Goal: Transaction & Acquisition: Book appointment/travel/reservation

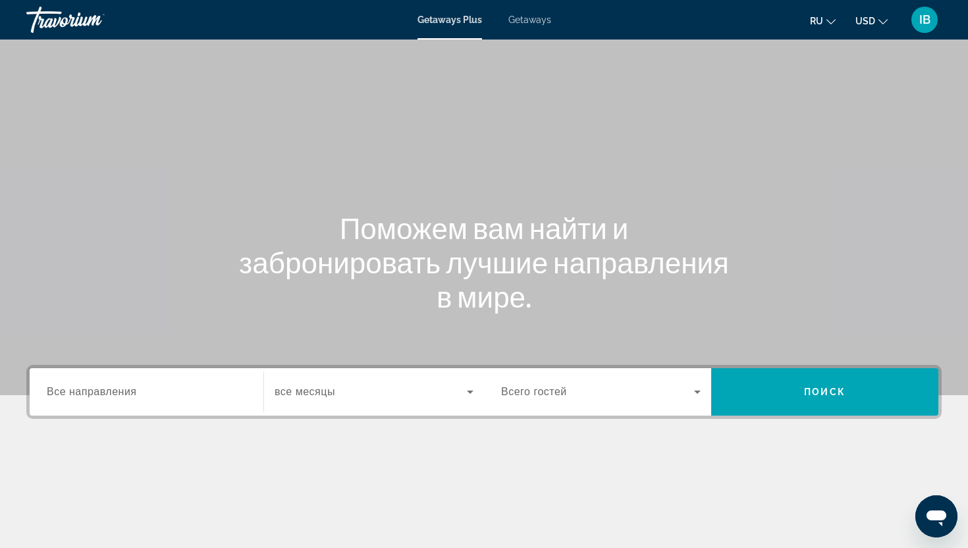
click at [83, 396] on span "Все направления" at bounding box center [92, 391] width 90 height 11
click at [83, 396] on input "Destination Все направления" at bounding box center [147, 393] width 200 height 16
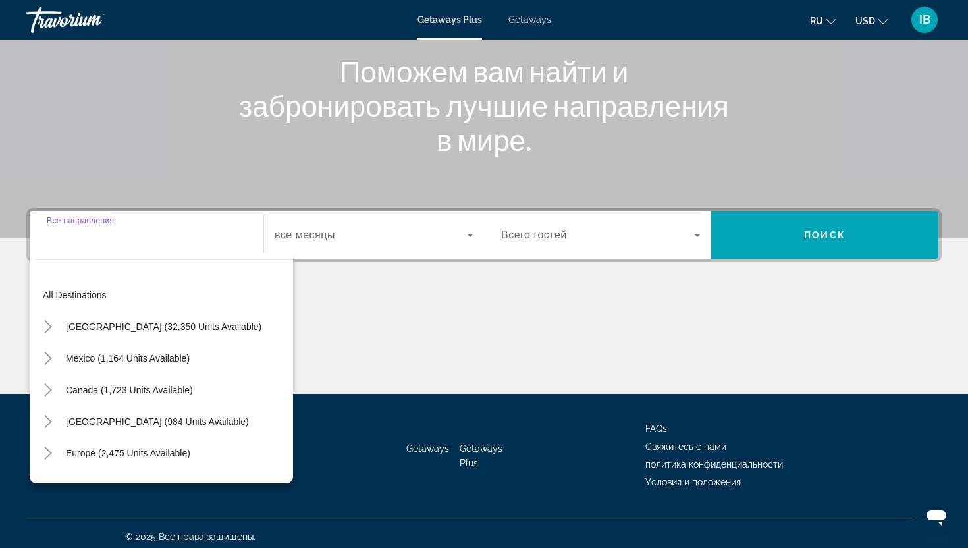
scroll to position [164, 0]
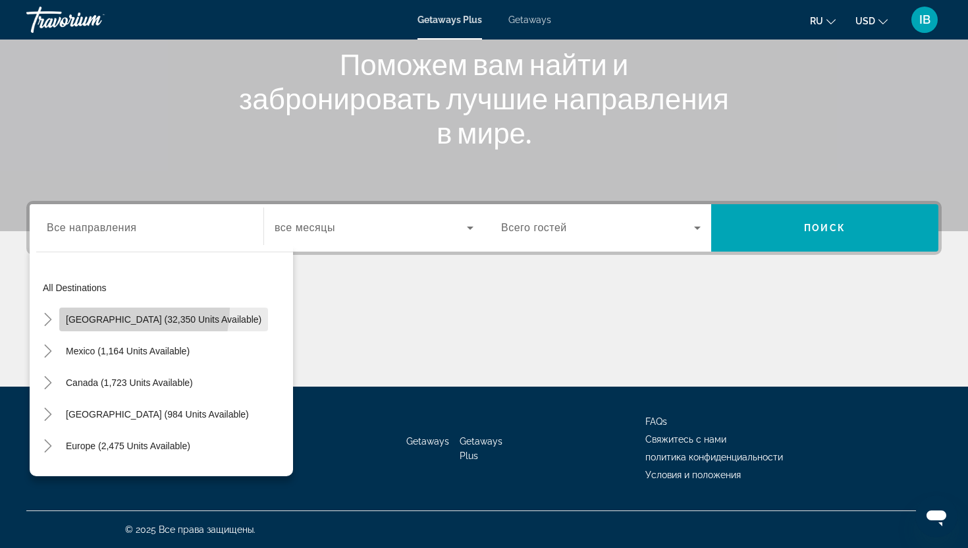
click at [112, 308] on span "Search widget" at bounding box center [163, 320] width 209 height 32
type input "**********"
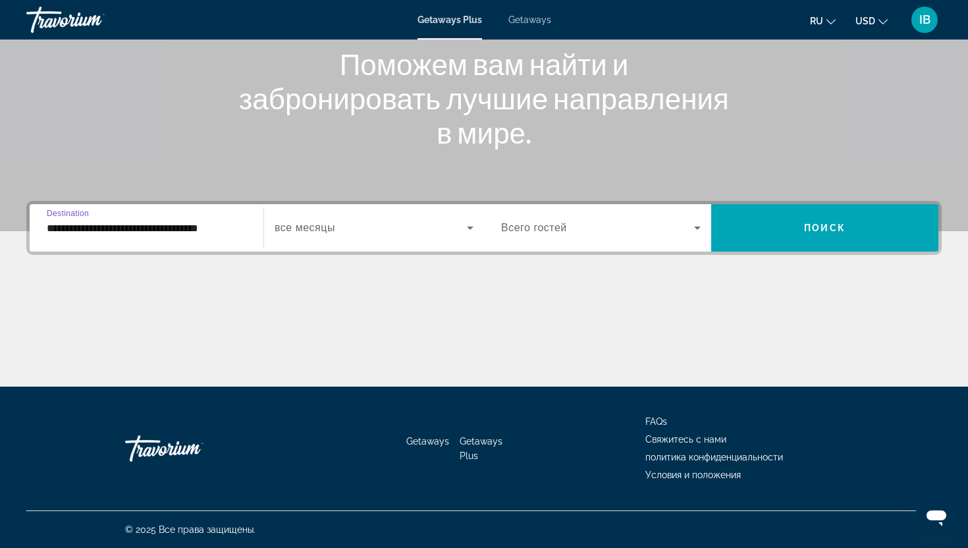
click at [470, 231] on icon "Search widget" at bounding box center [470, 228] width 16 height 16
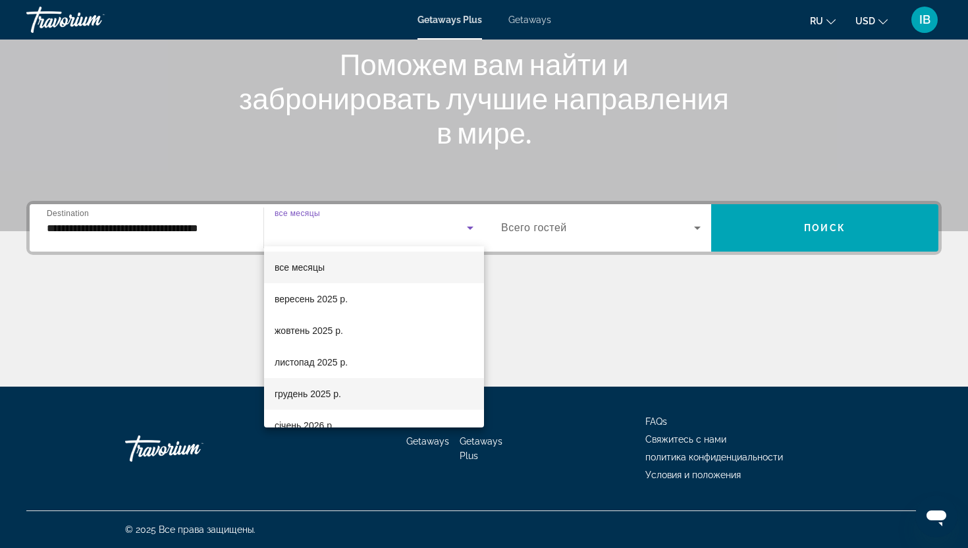
click at [343, 395] on mat-option "грудень 2025 р." at bounding box center [374, 394] width 220 height 32
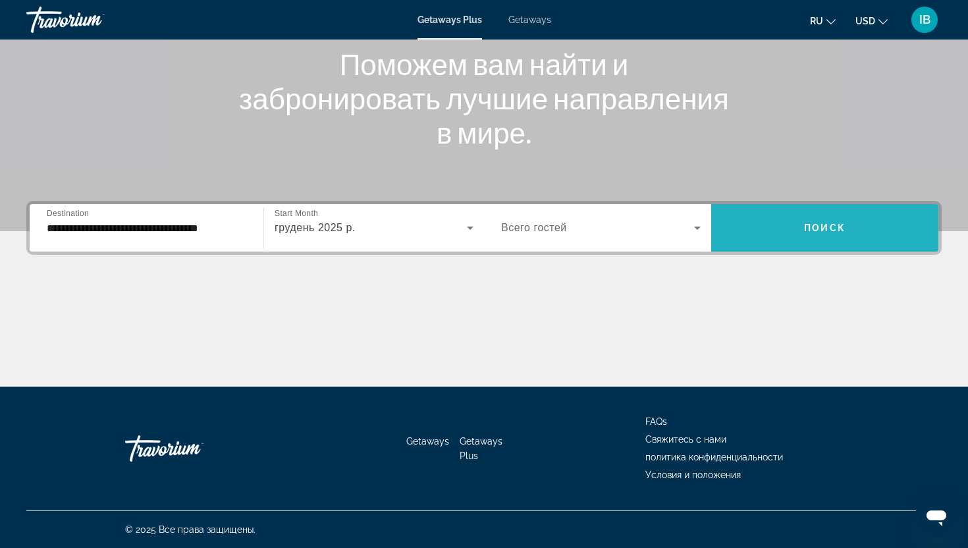
click at [831, 229] on span "Поиск" at bounding box center [825, 228] width 42 height 11
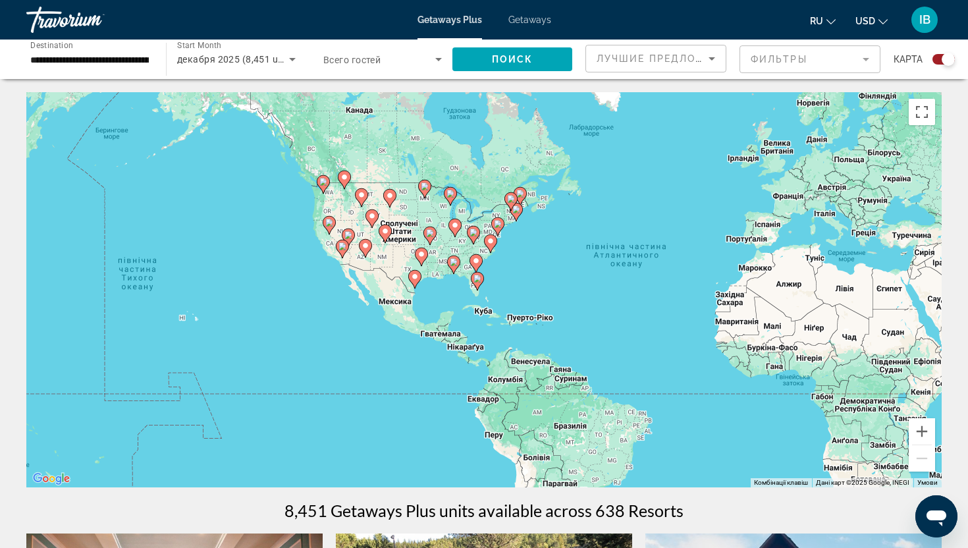
drag, startPoint x: 134, startPoint y: 279, endPoint x: 316, endPoint y: 265, distance: 183.0
click at [316, 265] on div "Увімкніть режим перетягування за допомогою клавіатури, натиснувши Alt + Enter. …" at bounding box center [484, 289] width 916 height 395
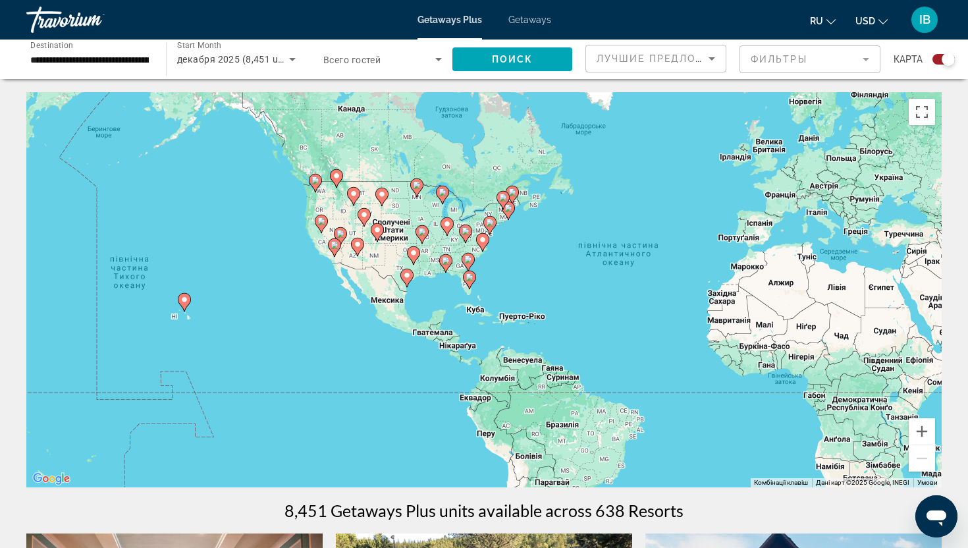
click at [180, 298] on image "Main content" at bounding box center [184, 300] width 8 height 8
click at [180, 298] on div "Увімкніть режим перетягування за допомогою клавіатури, натиснувши Alt + Enter. …" at bounding box center [484, 289] width 916 height 395
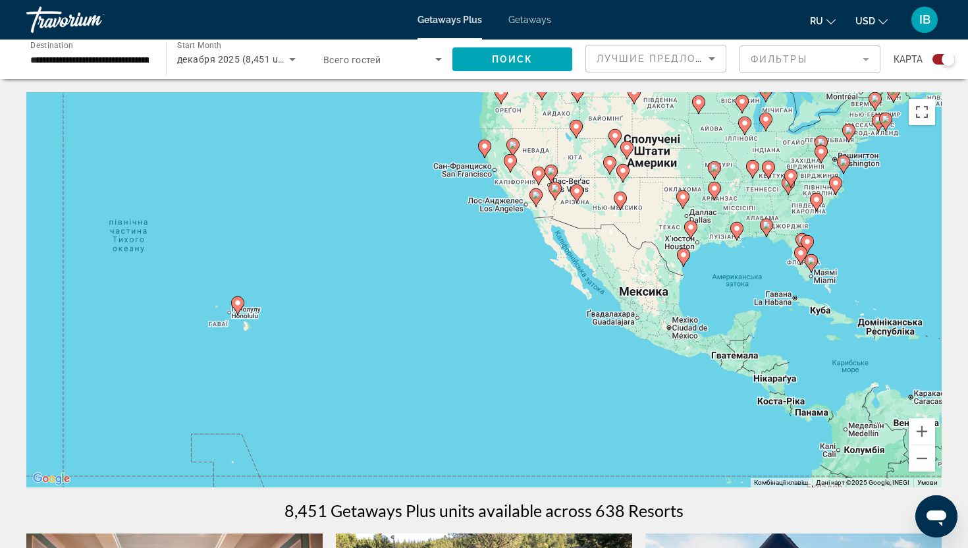
click at [242, 317] on div "Увімкніть режим перетягування за допомогою клавіатури, натиснувши Alt + Enter. …" at bounding box center [484, 289] width 916 height 395
click at [246, 308] on div "Увімкніть режим перетягування за допомогою клавіатури, натиснувши Alt + Enter. …" at bounding box center [484, 289] width 916 height 395
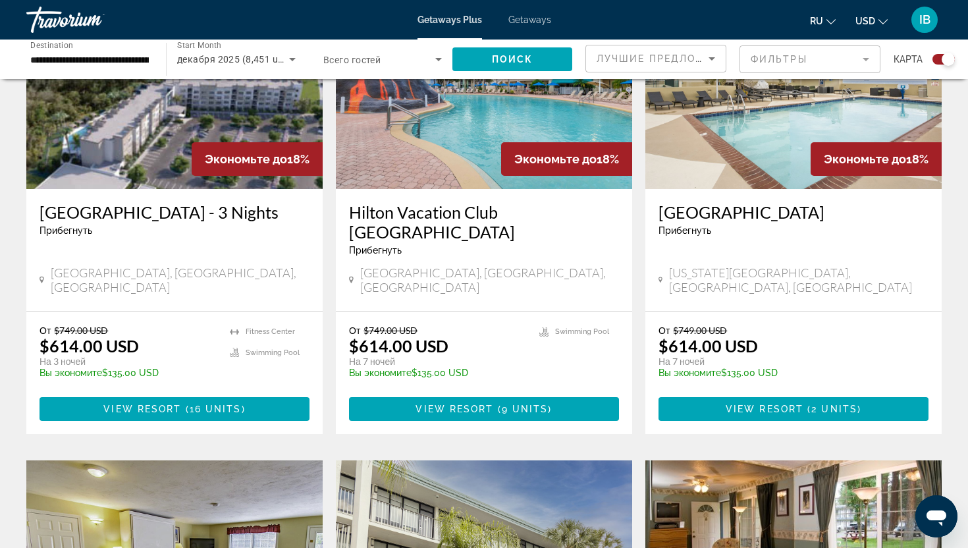
scroll to position [1037, 0]
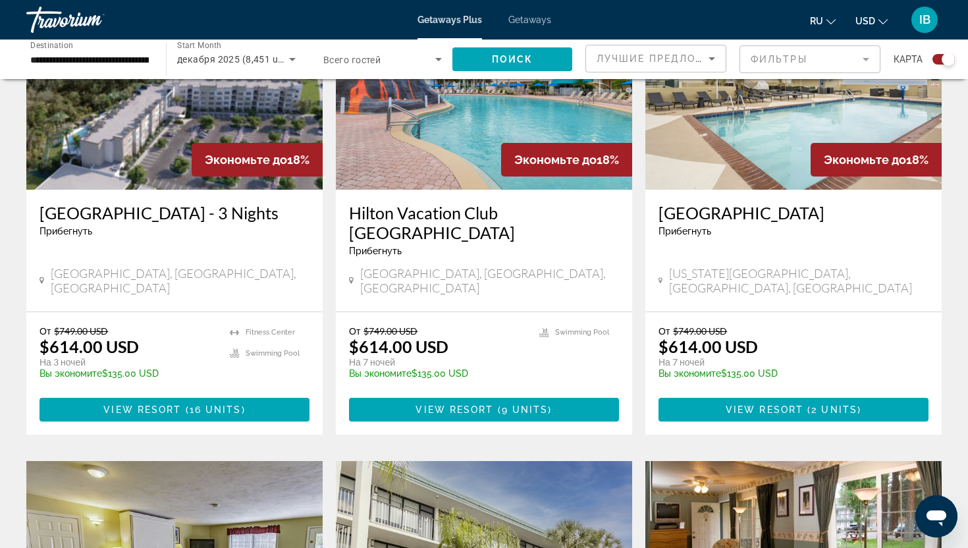
click at [863, 59] on mat-form-field "Фильтры" at bounding box center [810, 59] width 141 height 28
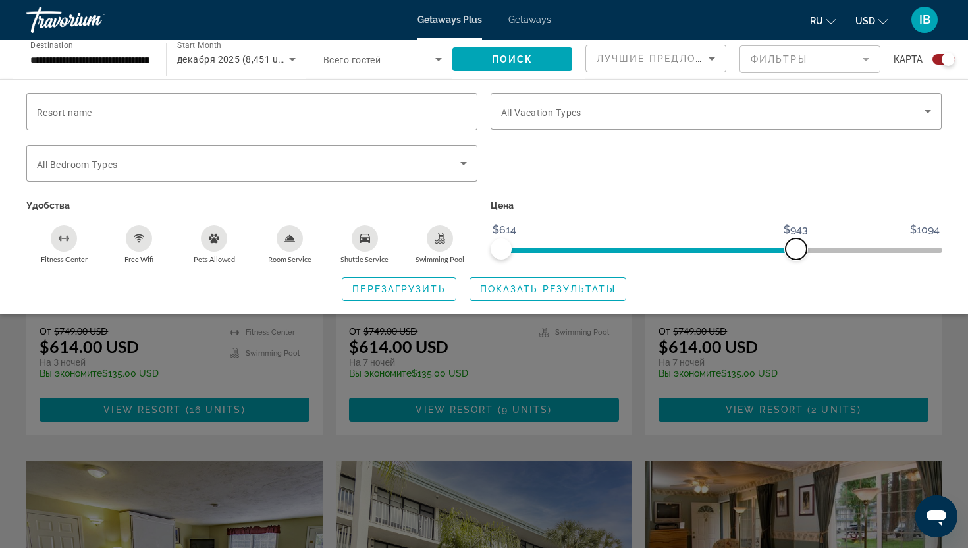
drag, startPoint x: 932, startPoint y: 246, endPoint x: 788, endPoint y: 275, distance: 147.0
click at [788, 275] on div "Resort name Vacation Types All Vacation Types Bedroom Types All Bedroom Types У…" at bounding box center [484, 197] width 968 height 208
drag, startPoint x: 791, startPoint y: 248, endPoint x: 570, endPoint y: 261, distance: 221.1
click at [570, 261] on div "Цена $614 $1094 $614 $693" at bounding box center [716, 230] width 464 height 68
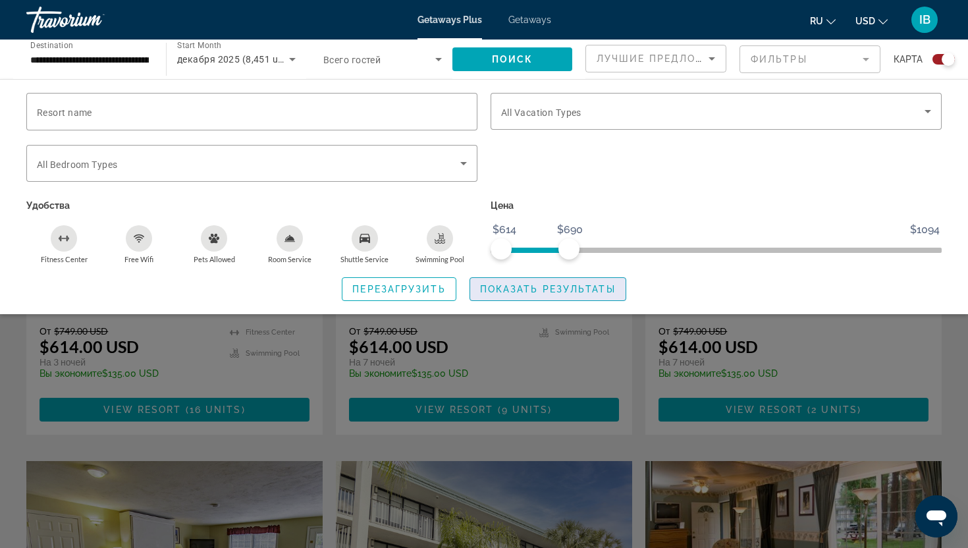
click at [557, 287] on span "Показать результаты" at bounding box center [548, 289] width 136 height 11
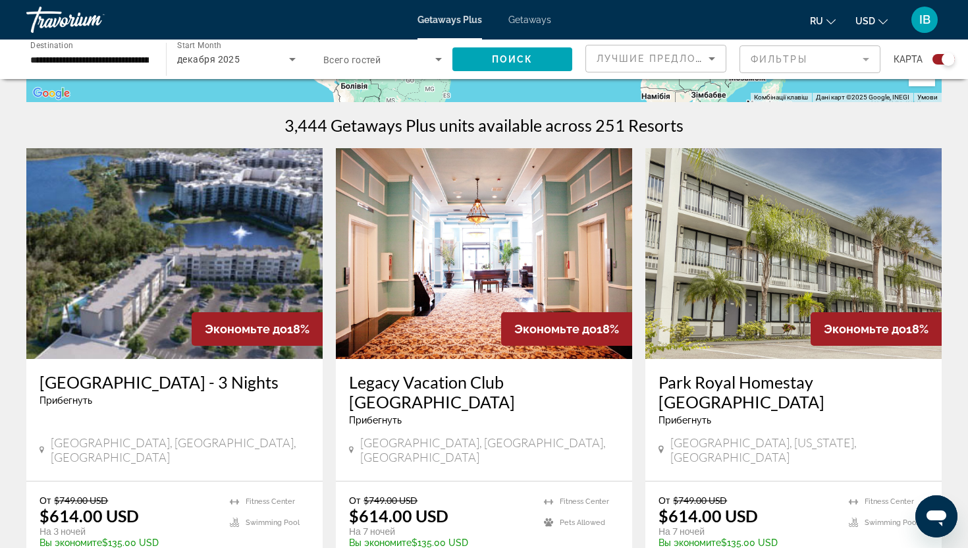
scroll to position [389, 0]
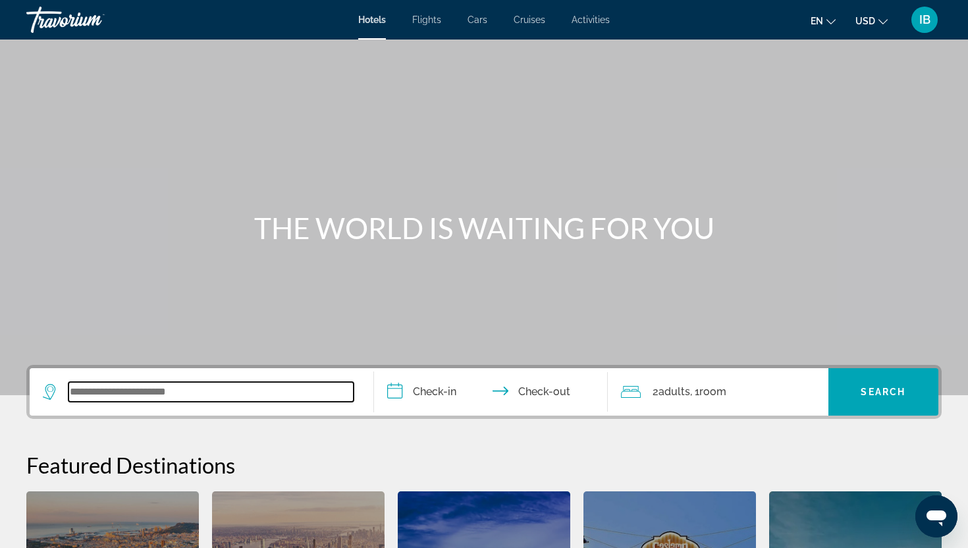
click at [258, 398] on input "Search widget" at bounding box center [211, 392] width 285 height 20
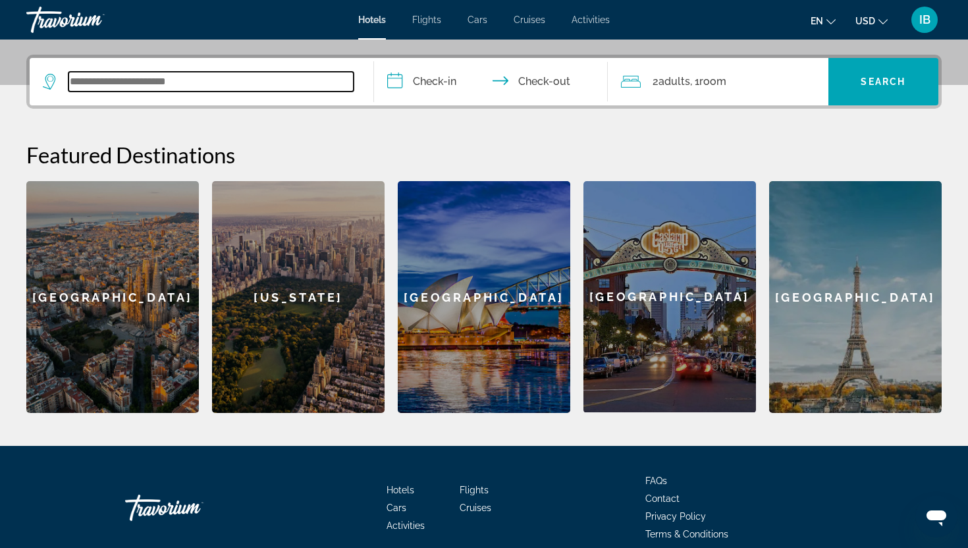
scroll to position [322, 0]
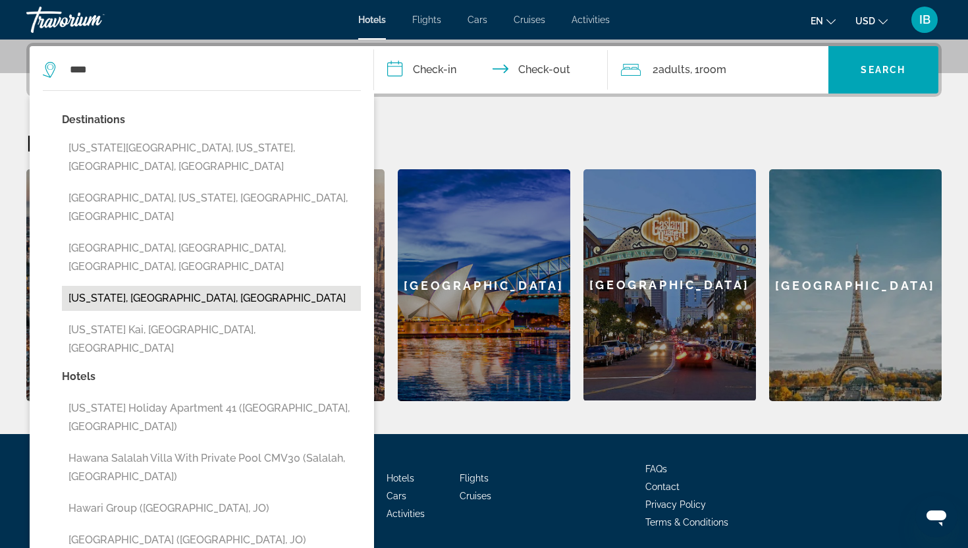
click at [175, 286] on button "Hawaii, HI, United States" at bounding box center [211, 298] width 299 height 25
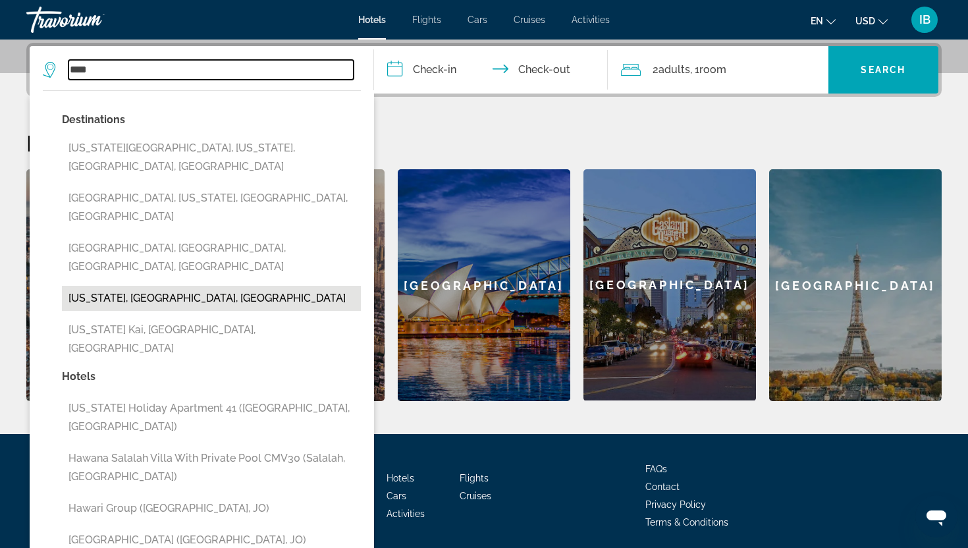
type input "**********"
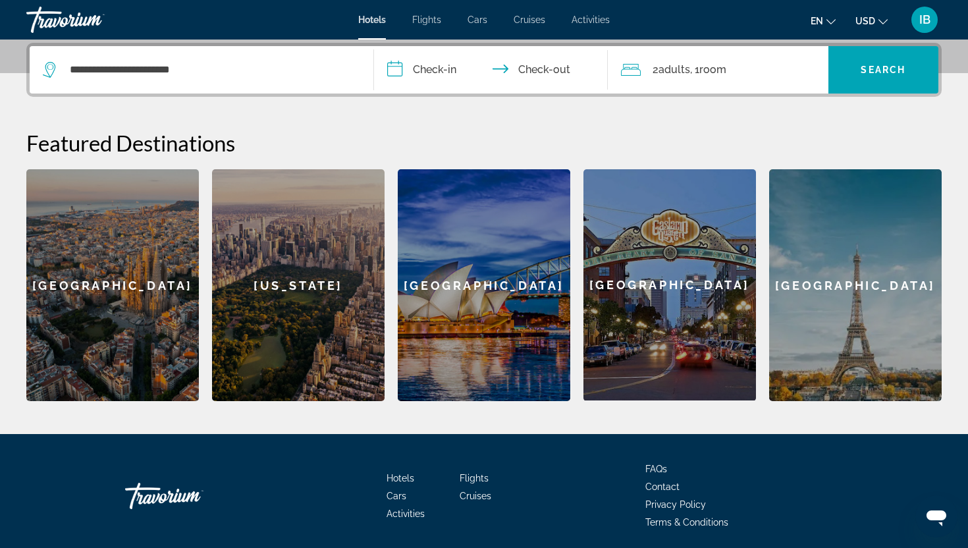
click at [422, 72] on input "**********" at bounding box center [493, 71] width 239 height 51
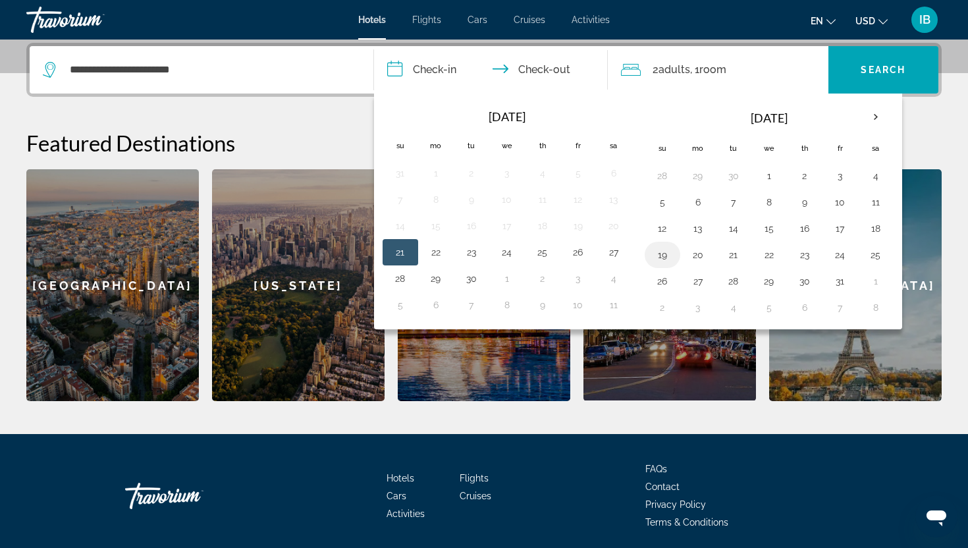
click at [665, 258] on button "19" at bounding box center [662, 255] width 21 height 18
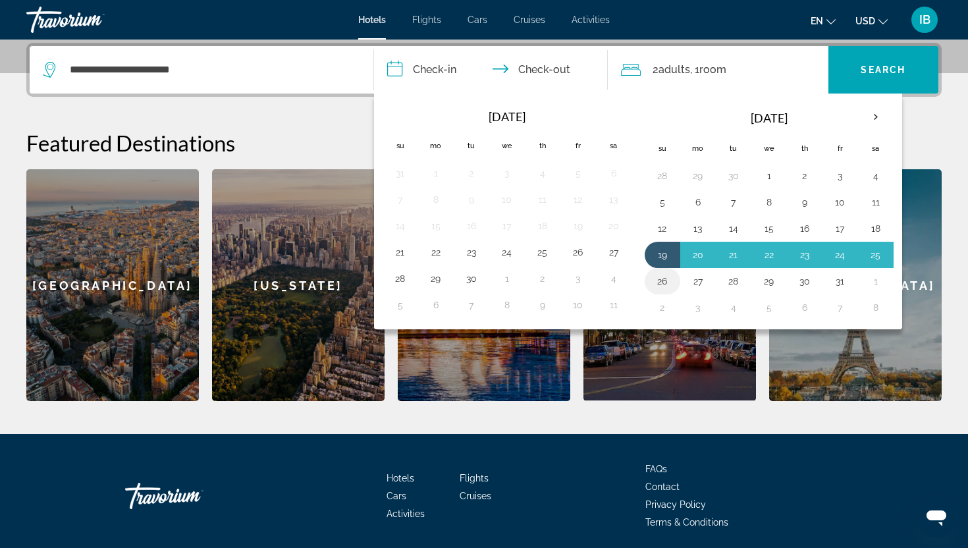
click at [661, 283] on button "26" at bounding box center [662, 281] width 21 height 18
type input "**********"
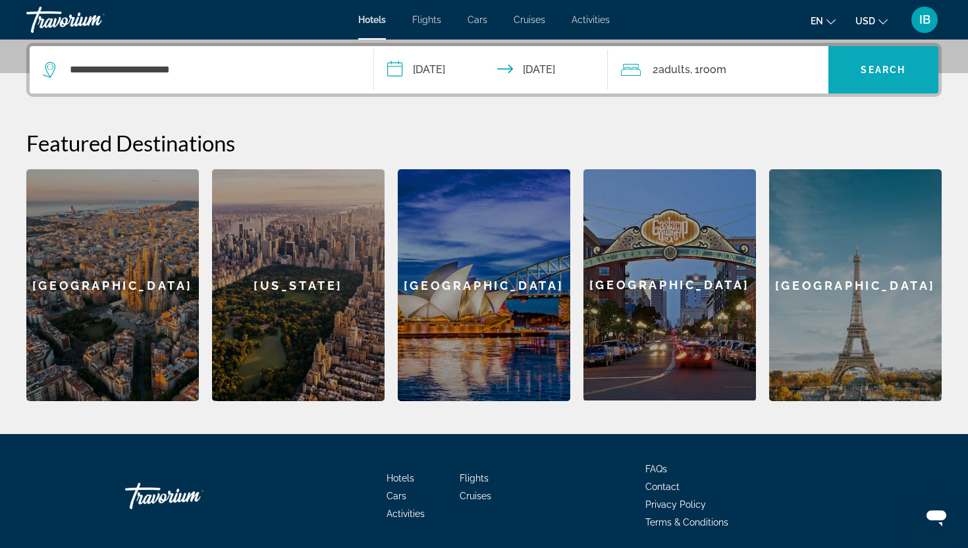
click at [873, 61] on span "Search widget" at bounding box center [884, 70] width 111 height 32
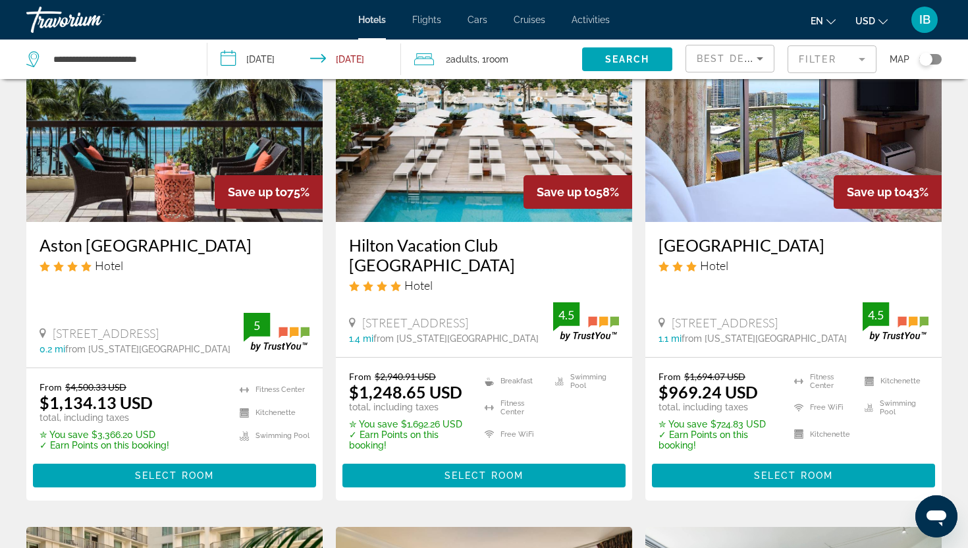
scroll to position [117, 0]
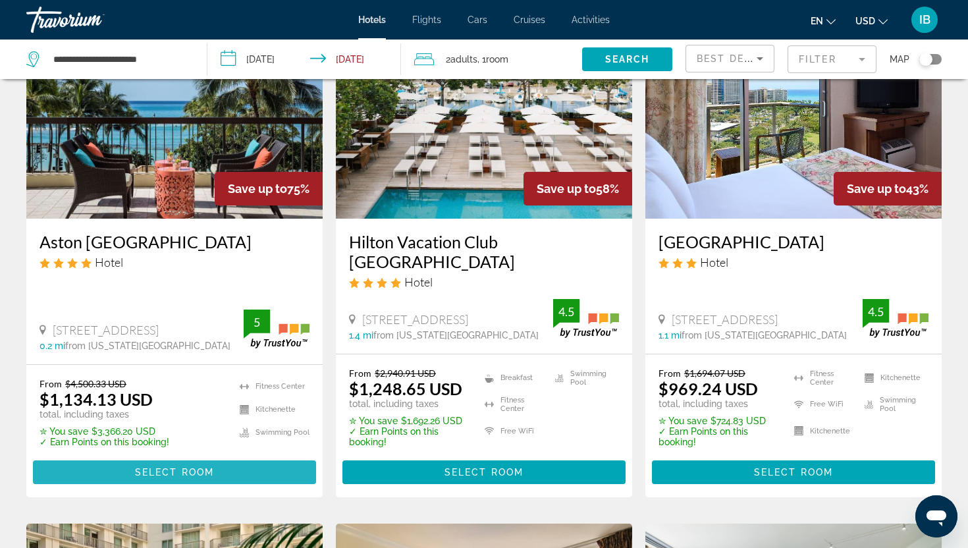
click at [165, 478] on span "Main content" at bounding box center [174, 473] width 283 height 32
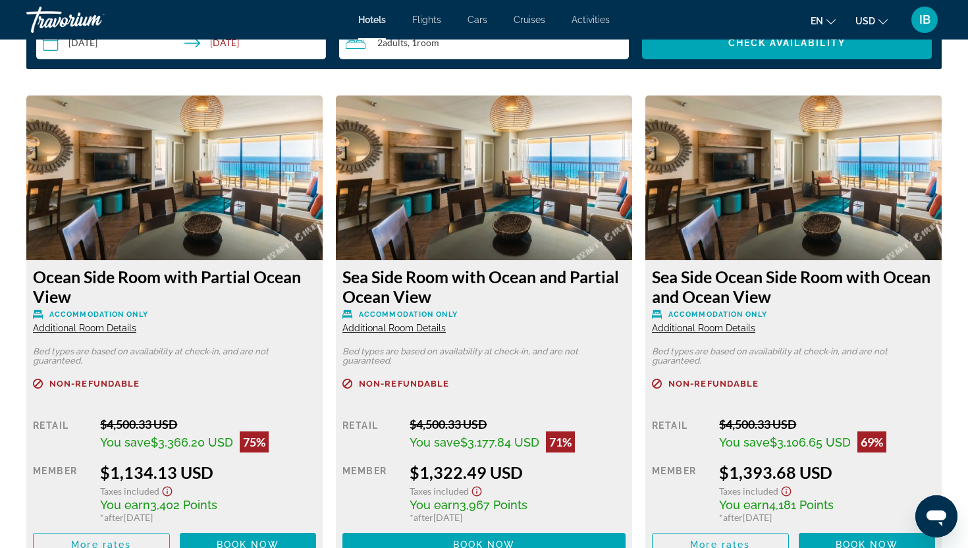
scroll to position [1769, 0]
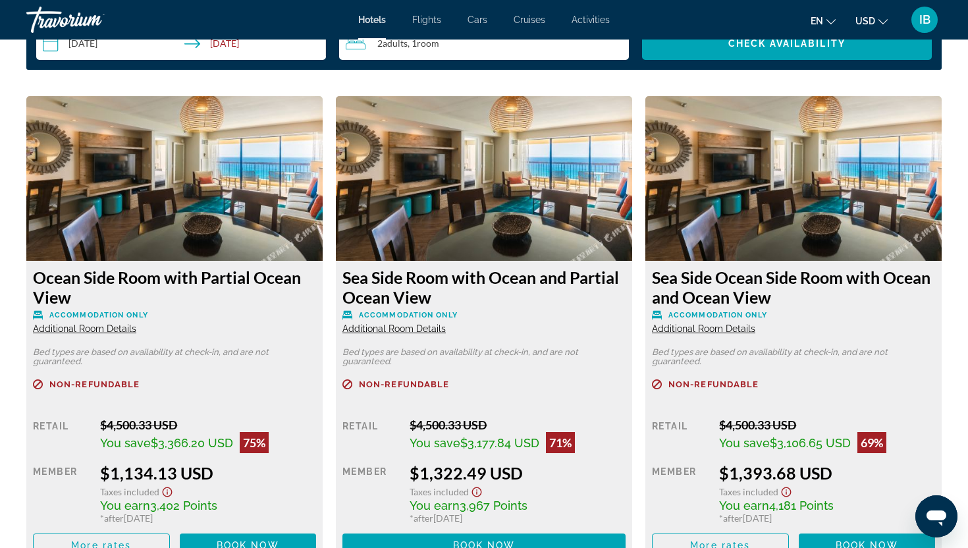
click at [757, 148] on img "Main content" at bounding box center [794, 178] width 296 height 165
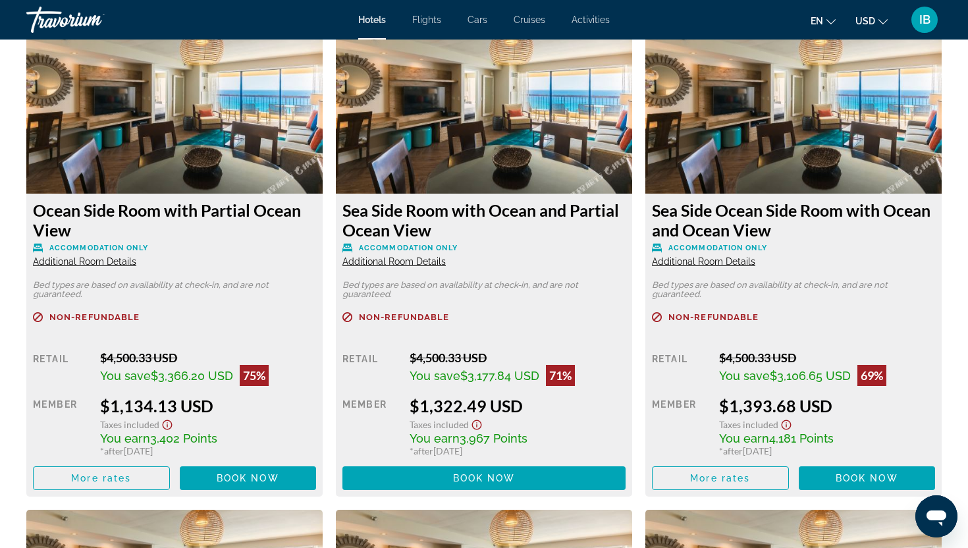
scroll to position [1832, 0]
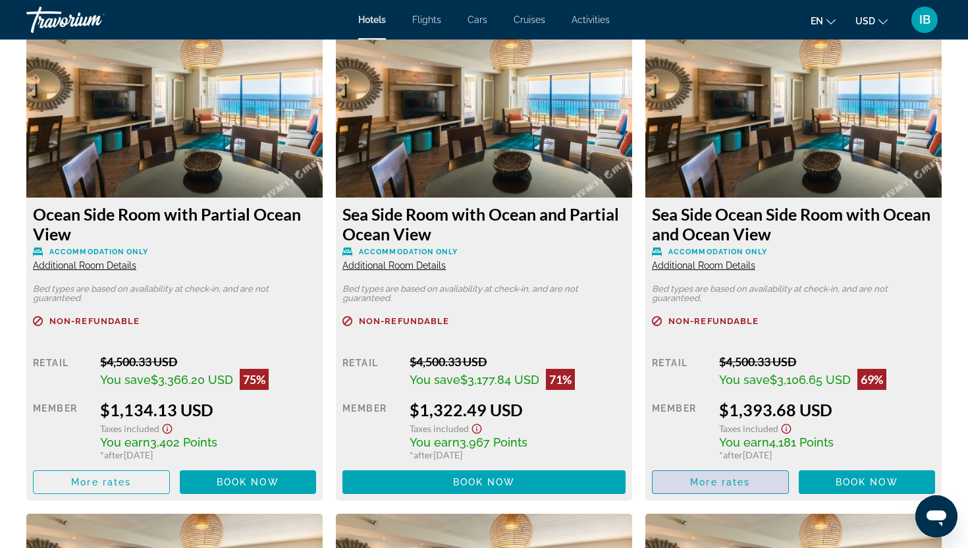
click at [690, 484] on span "More rates" at bounding box center [720, 482] width 60 height 11
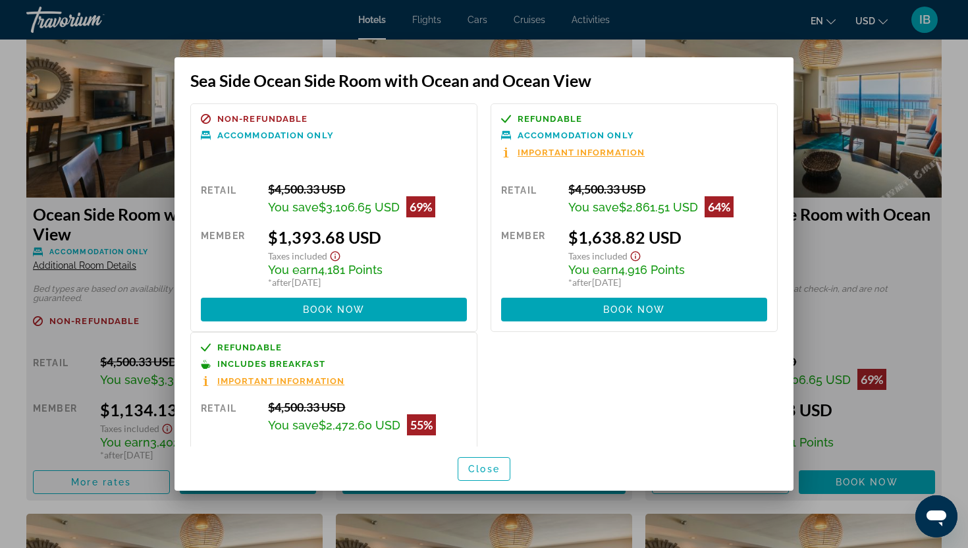
click at [302, 381] on span "Important Information" at bounding box center [280, 381] width 127 height 9
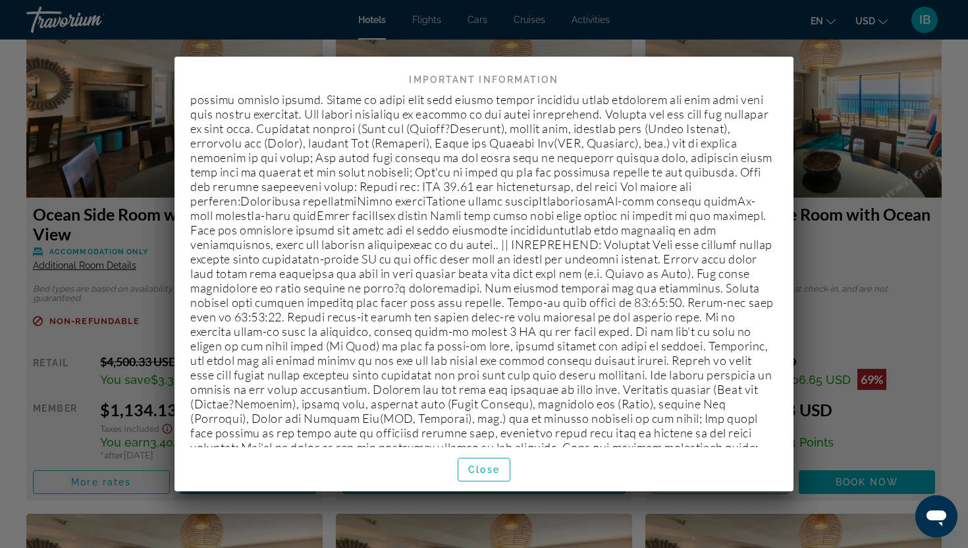
scroll to position [206, 0]
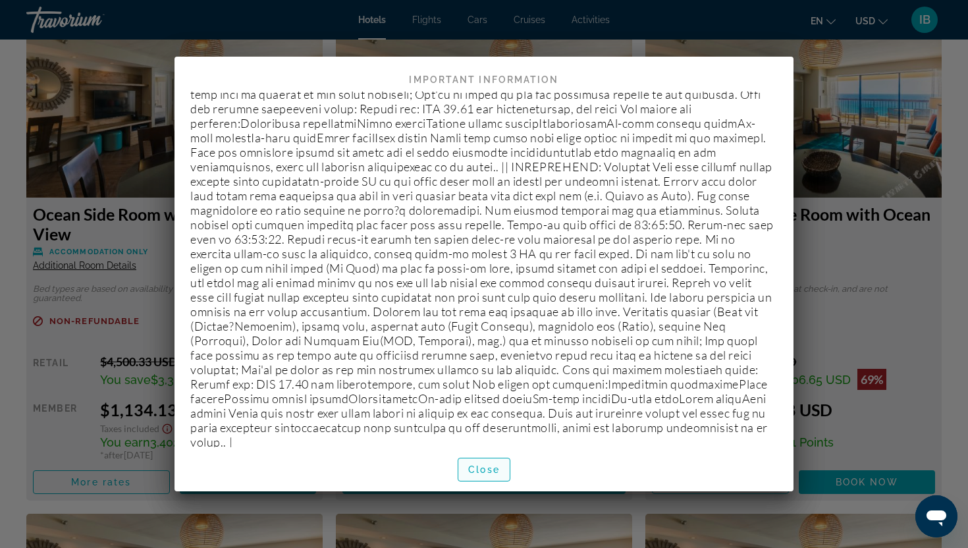
click at [470, 472] on span "Close" at bounding box center [484, 469] width 32 height 11
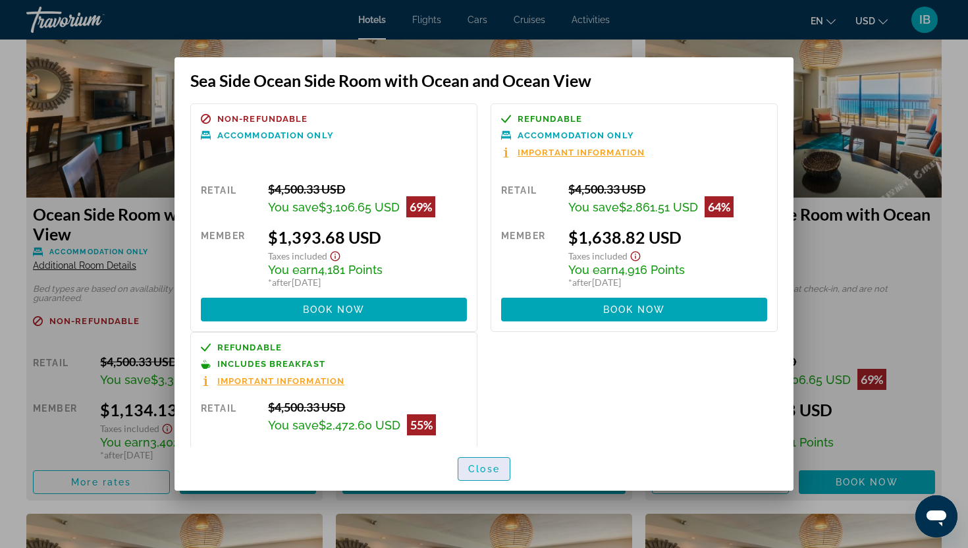
click at [475, 470] on span "Close" at bounding box center [484, 469] width 32 height 11
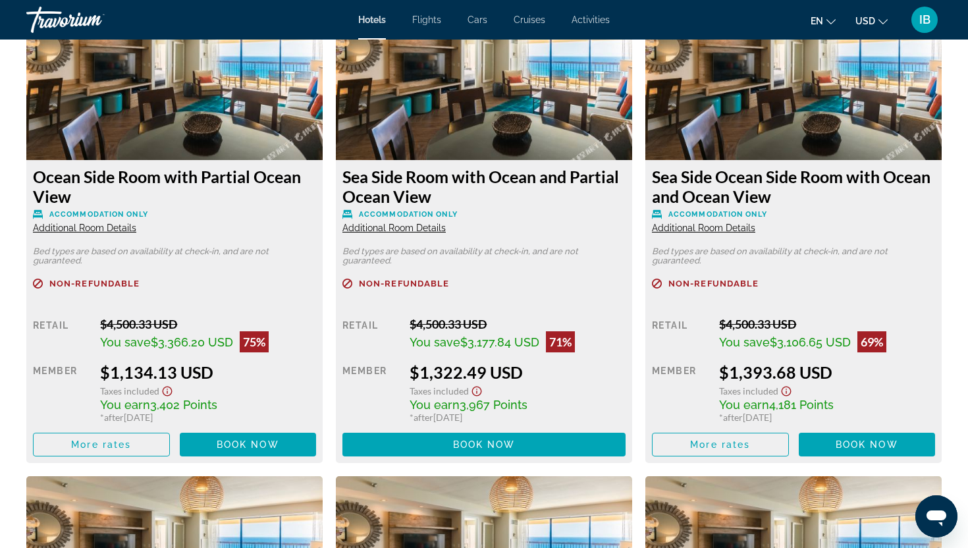
scroll to position [1871, 0]
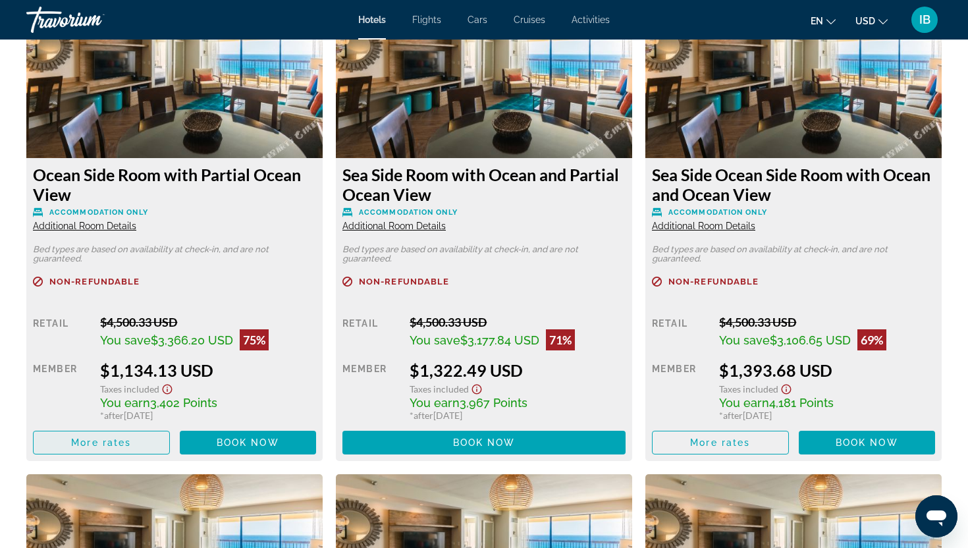
click at [115, 443] on span "More rates" at bounding box center [101, 442] width 60 height 11
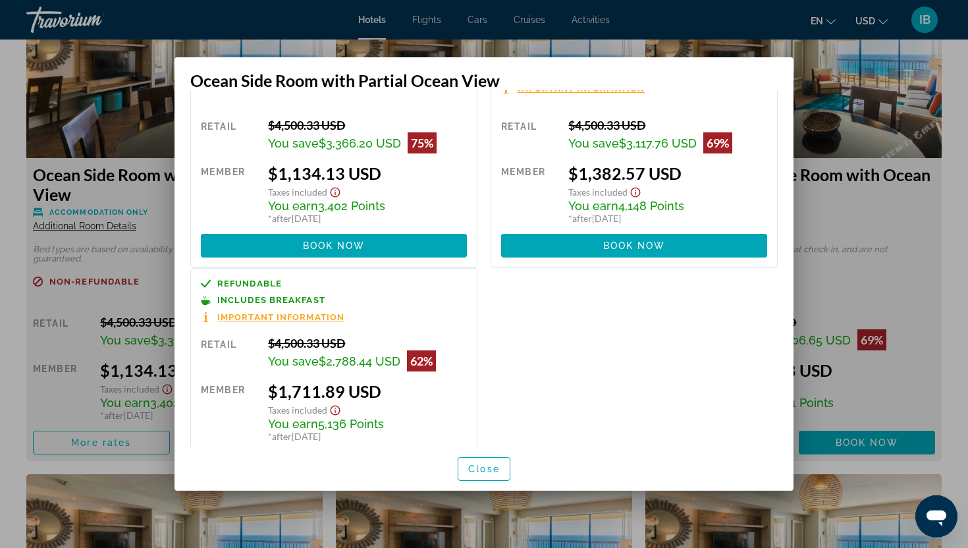
scroll to position [67, 0]
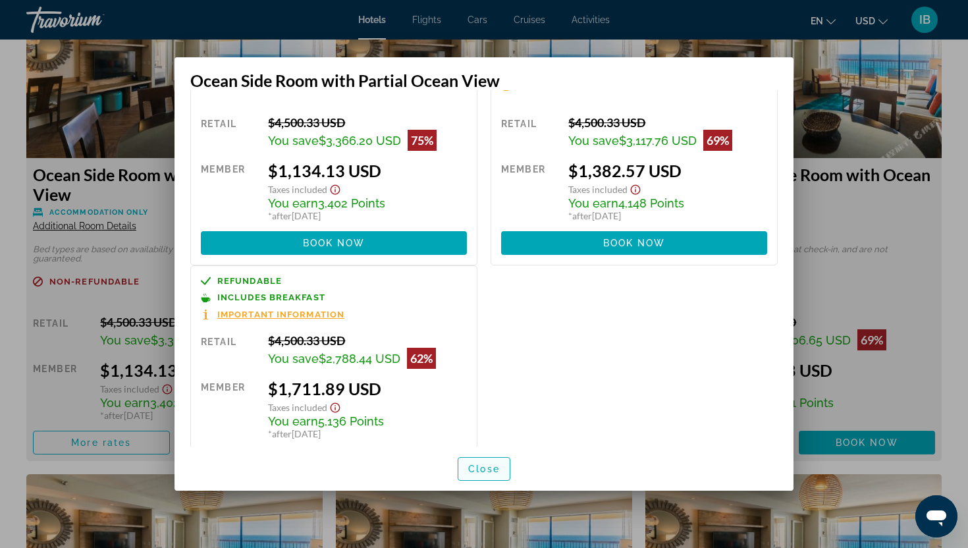
click at [489, 464] on span "Close" at bounding box center [484, 469] width 32 height 11
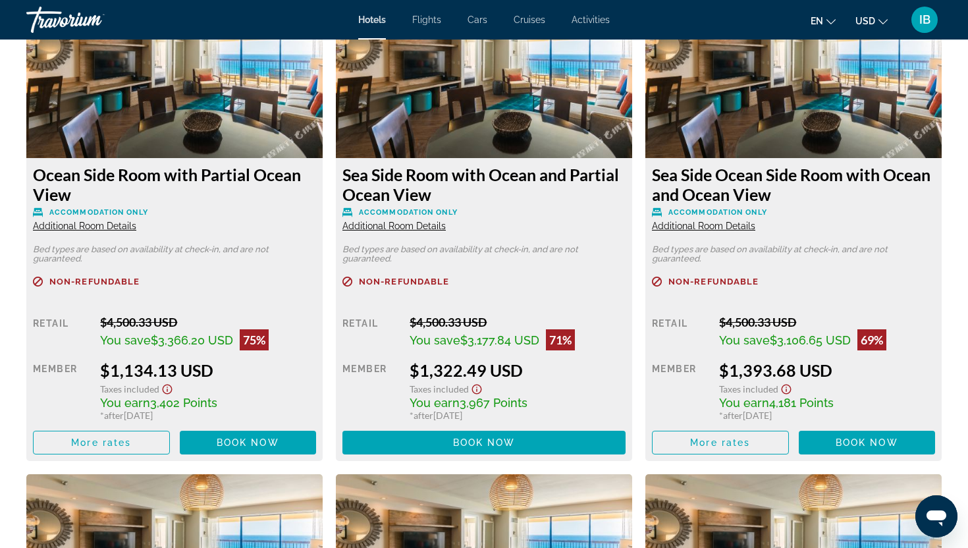
scroll to position [1871, 0]
click at [723, 437] on span "More rates" at bounding box center [720, 442] width 60 height 11
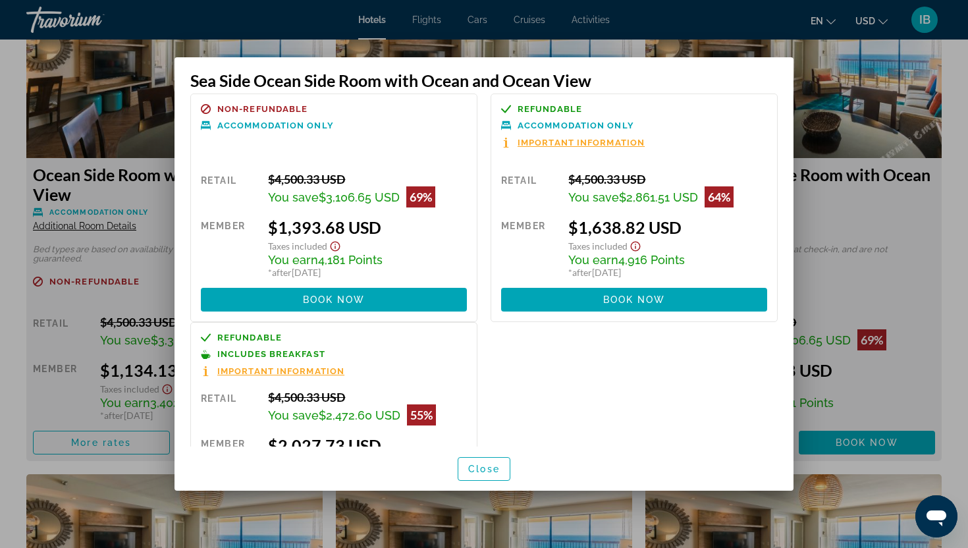
scroll to position [9, 0]
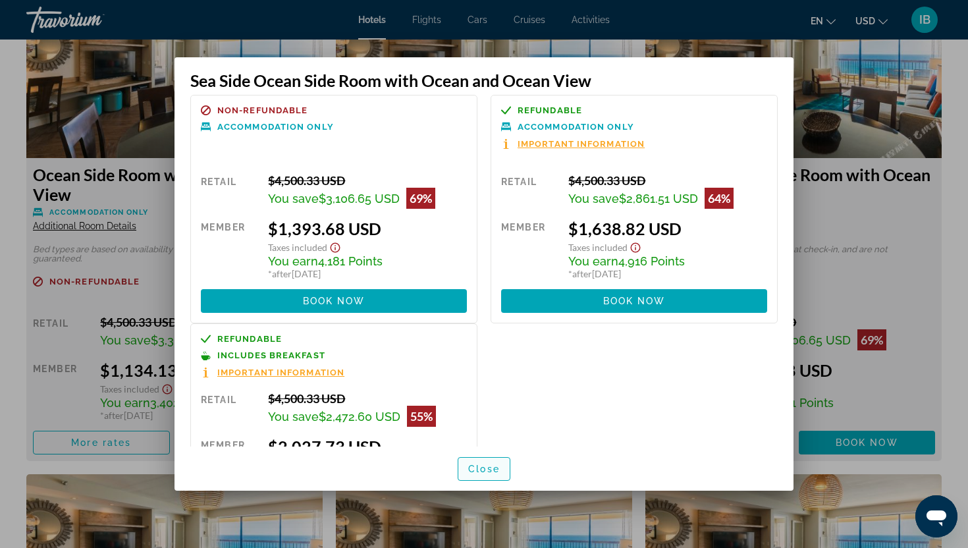
click at [478, 465] on span "Close" at bounding box center [484, 469] width 32 height 11
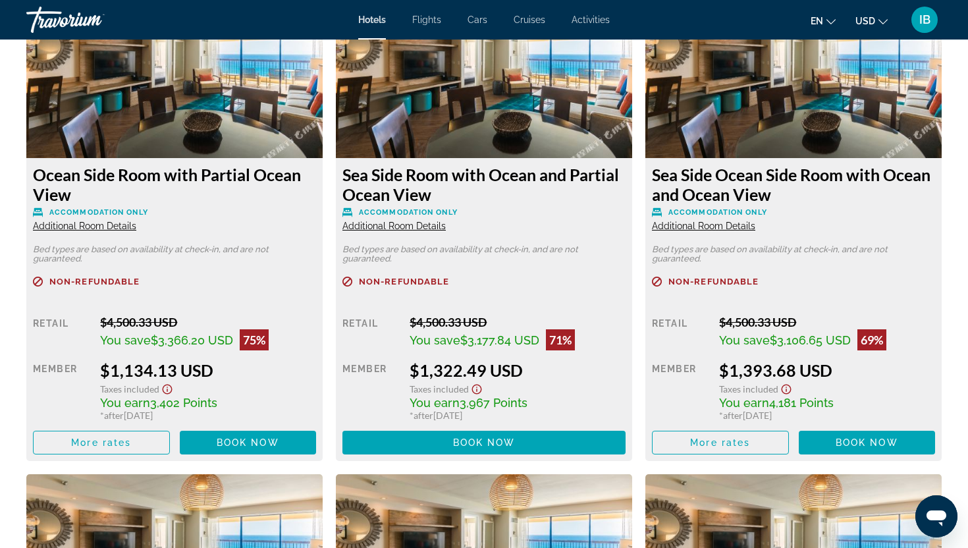
scroll to position [1871, 0]
